Goal: Communication & Community: Answer question/provide support

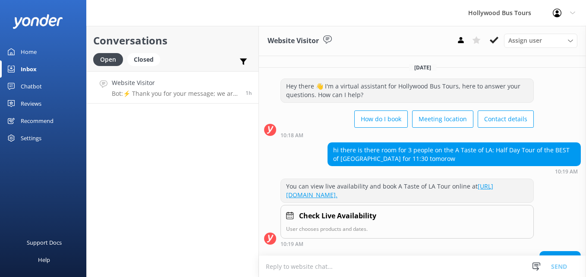
scroll to position [178, 0]
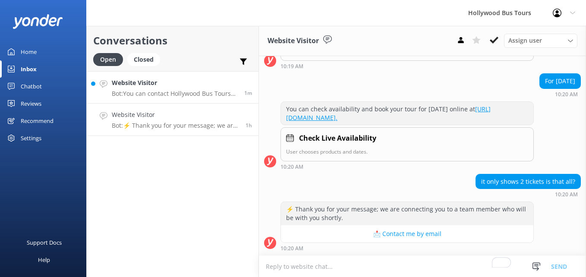
click at [201, 93] on p "Bot: You can contact Hollywood Bus Tours by phone at [PHONE_NUMBER] or by email…" at bounding box center [175, 94] width 126 height 8
